Goal: Information Seeking & Learning: Find specific fact

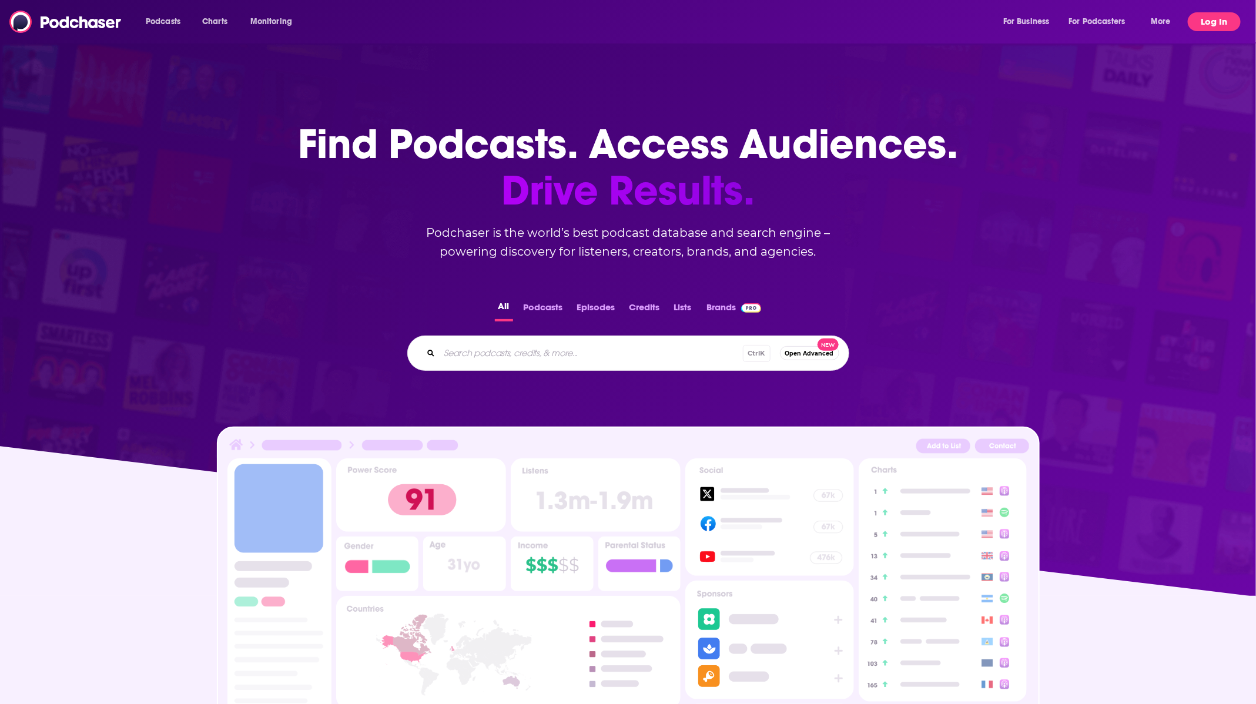
click at [1205, 18] on button "Log In" at bounding box center [1213, 21] width 53 height 19
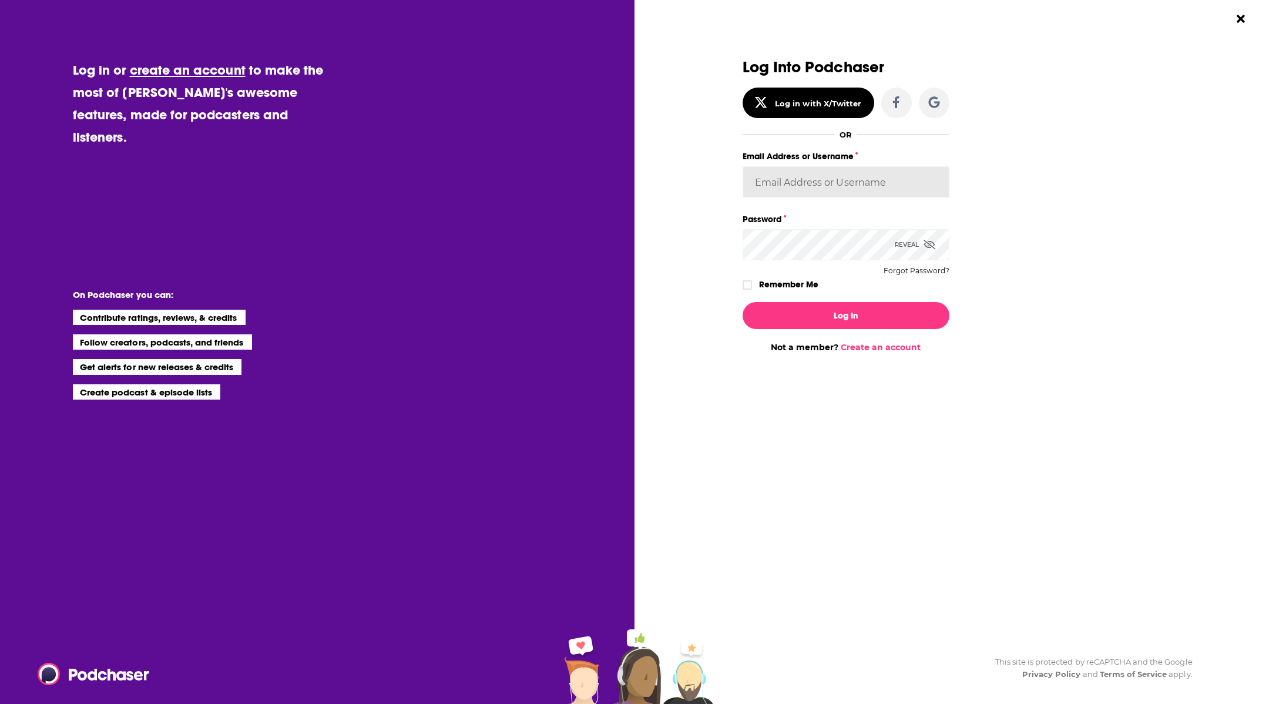
type input "[EMAIL_ADDRESS][DOMAIN_NAME]"
click at [798, 324] on button "Log In" at bounding box center [846, 315] width 207 height 27
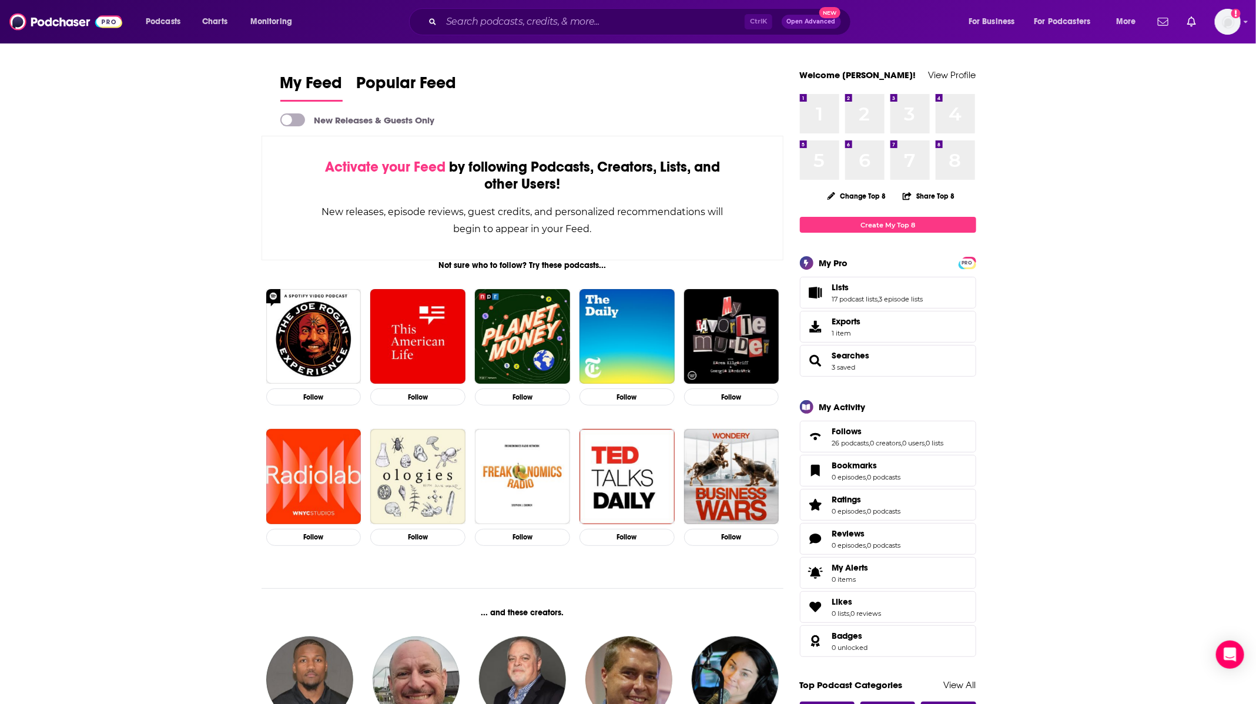
click at [642, 8] on div "Ctrl K Open Advanced New" at bounding box center [630, 21] width 442 height 27
click at [642, 10] on div "Ctrl K Open Advanced New" at bounding box center [630, 21] width 442 height 27
drag, startPoint x: 642, startPoint y: 23, endPoint x: 642, endPoint y: 10, distance: 12.9
click at [642, 10] on div "Ctrl K Open Advanced New" at bounding box center [630, 21] width 442 height 27
drag, startPoint x: 647, startPoint y: 21, endPoint x: 642, endPoint y: 10, distance: 12.4
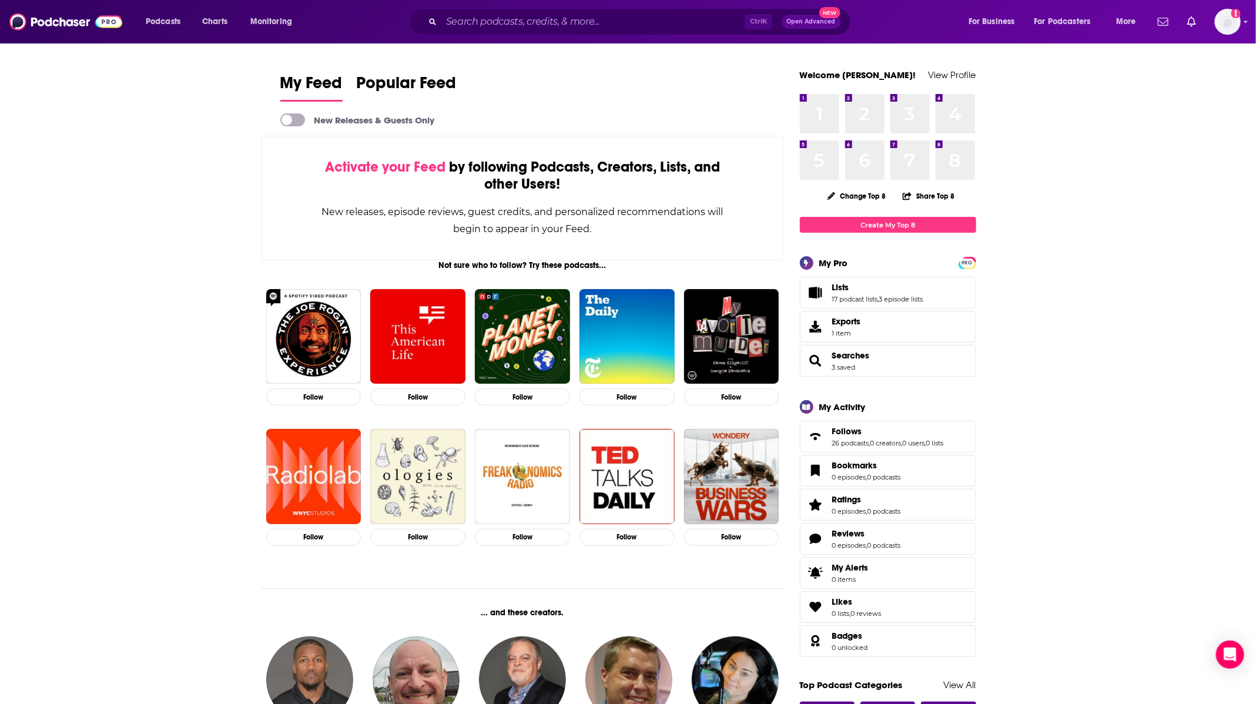
click at [642, 10] on div "Ctrl K Open Advanced New" at bounding box center [630, 21] width 442 height 27
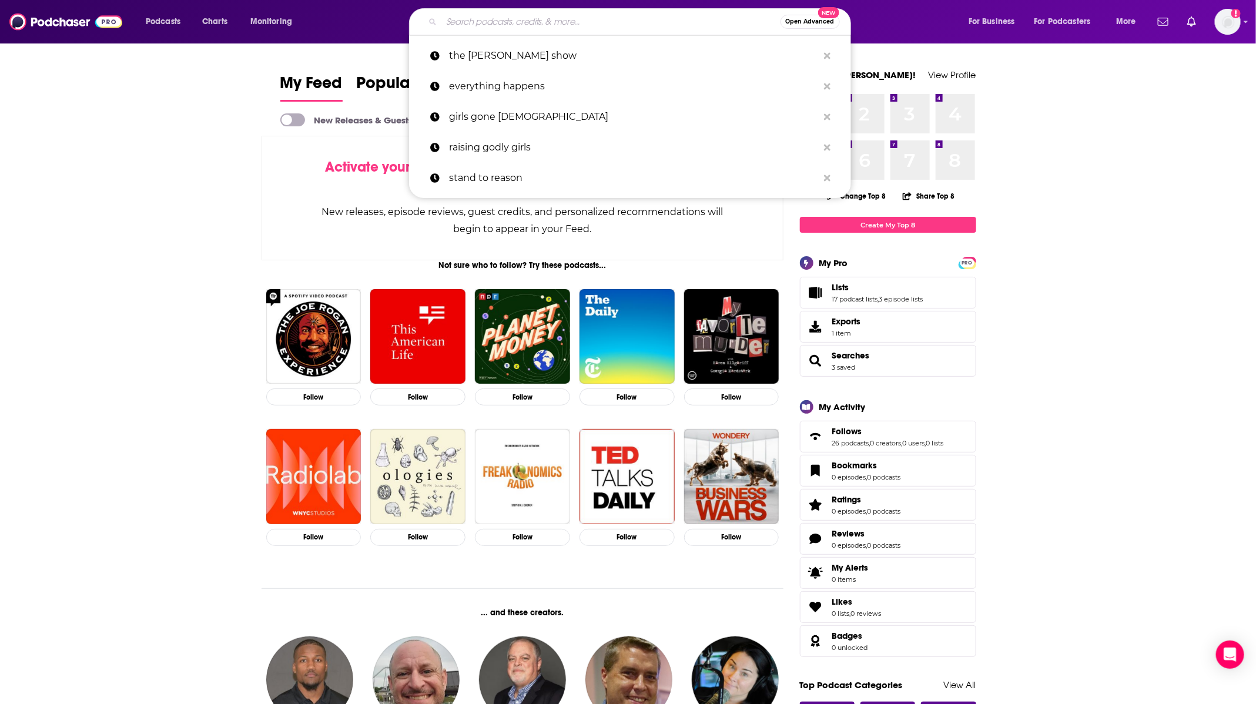
click at [647, 21] on input "Search podcasts, credits, & more..." at bounding box center [610, 21] width 339 height 19
paste input "[PERSON_NAME]"
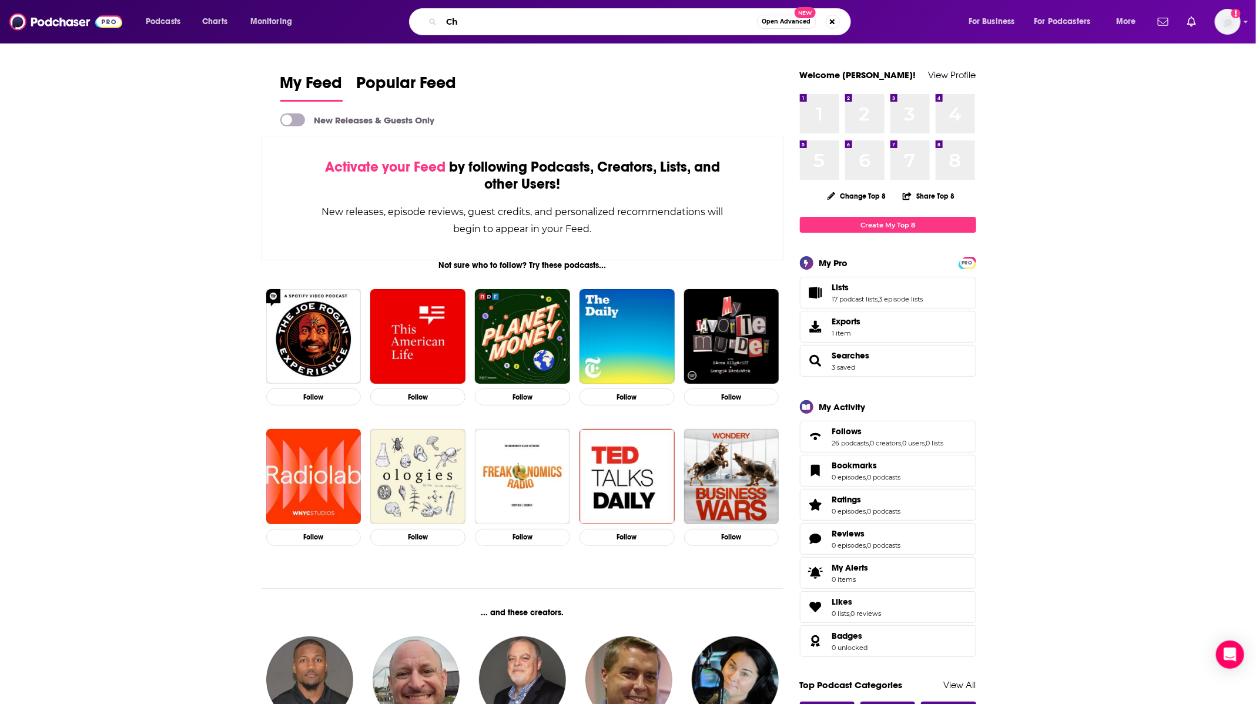
type input "C"
